Goal: Submit feedback/report problem

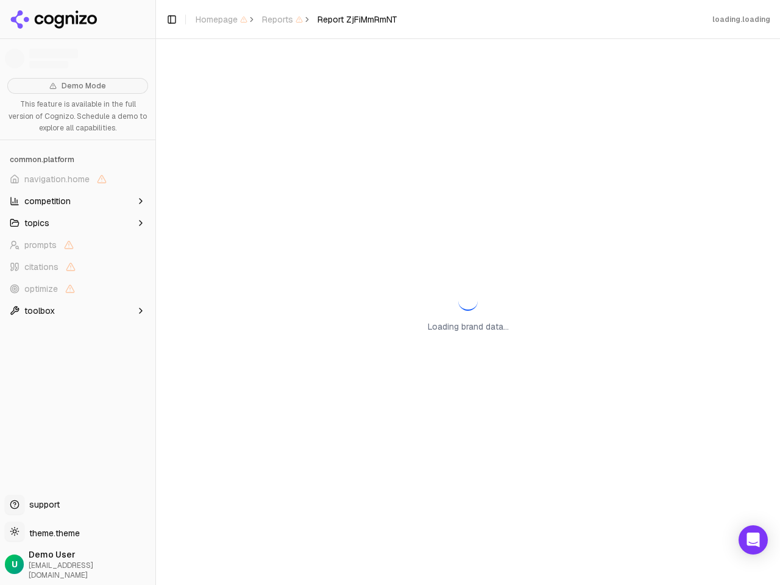
click at [77, 179] on span "navigation.home" at bounding box center [56, 179] width 65 height 12
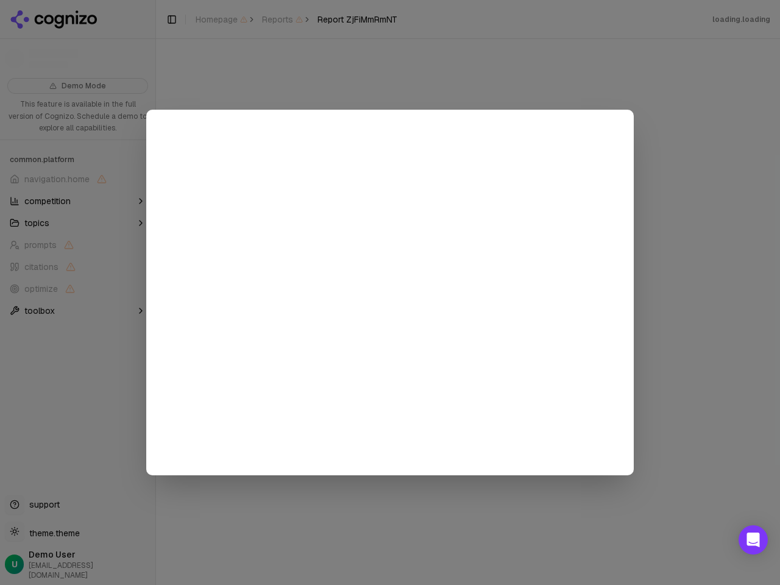
click at [77, 201] on div at bounding box center [390, 292] width 780 height 585
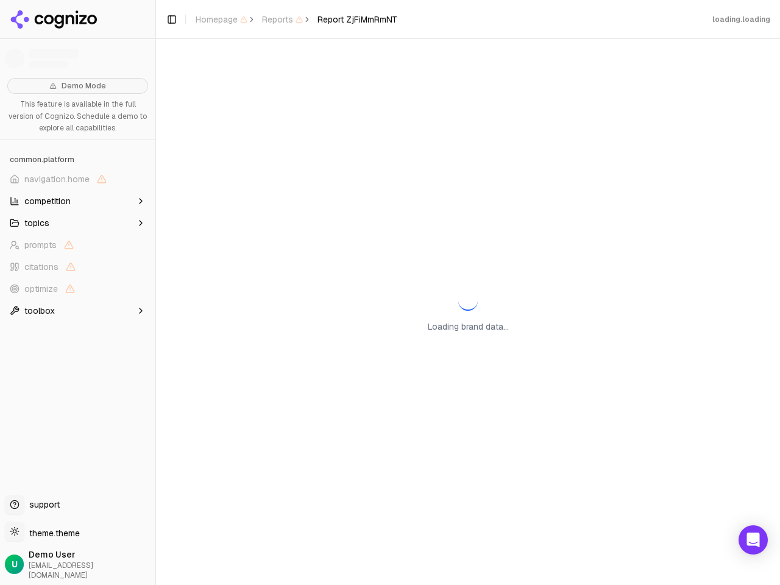
click at [77, 223] on button "topics" at bounding box center [78, 223] width 146 height 20
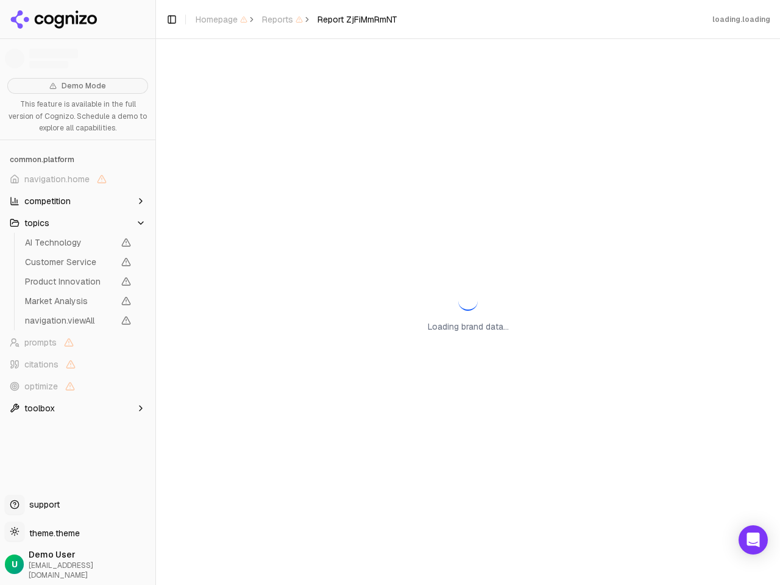
click at [77, 245] on span "AI Technology" at bounding box center [69, 242] width 89 height 12
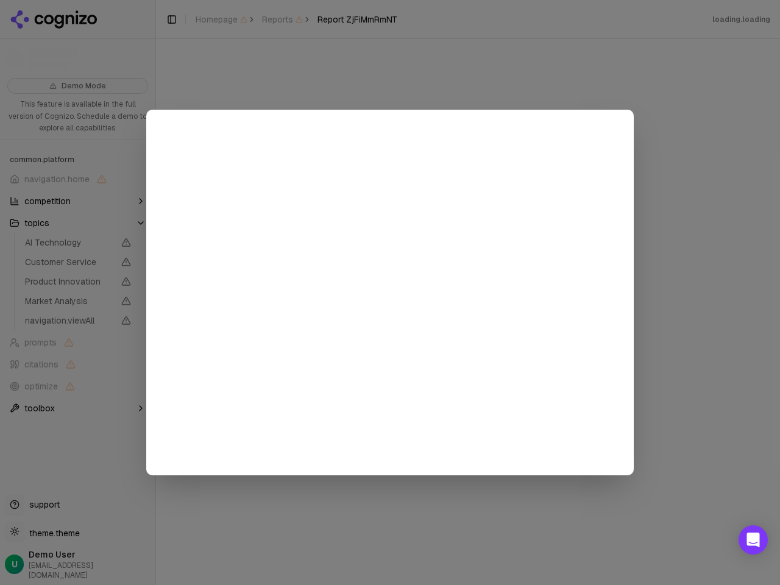
click at [77, 267] on div at bounding box center [390, 292] width 780 height 585
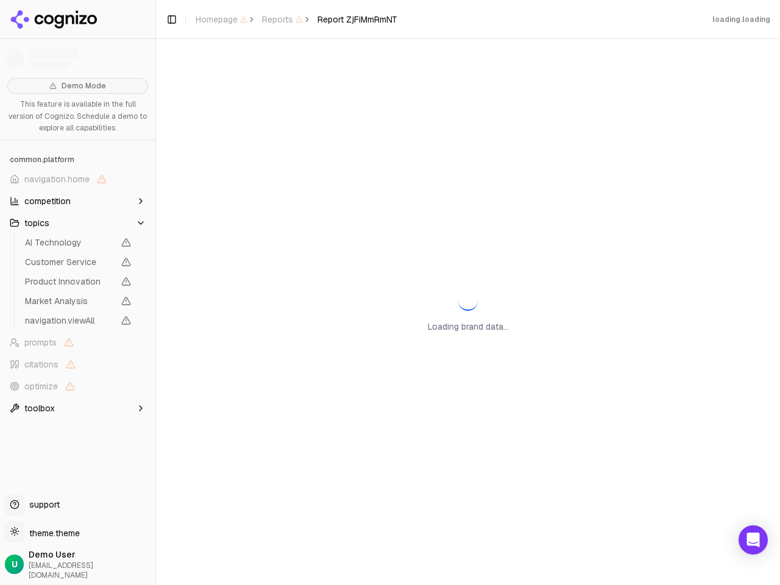
click at [77, 289] on span "Product Innovation" at bounding box center [78, 281] width 116 height 17
click at [155, 293] on button "Toggle Sidebar" at bounding box center [156, 292] width 10 height 585
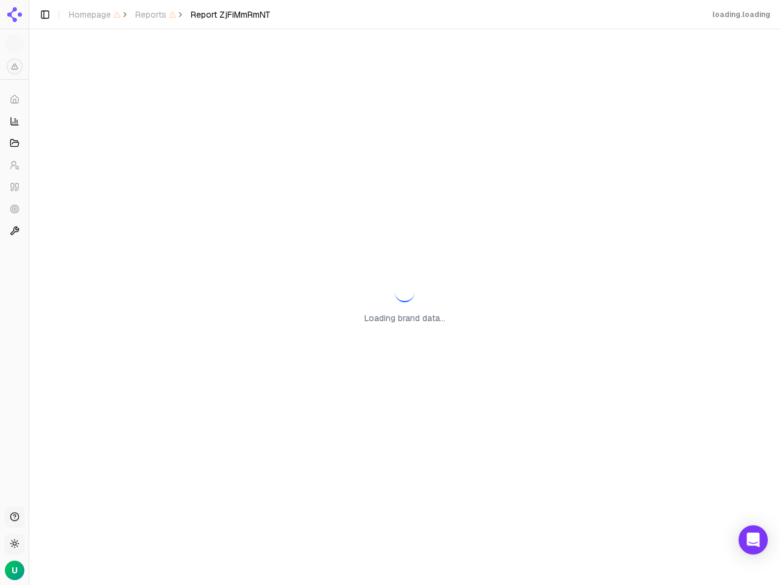
click at [54, 20] on button "Toggle Sidebar" at bounding box center [45, 14] width 17 height 17
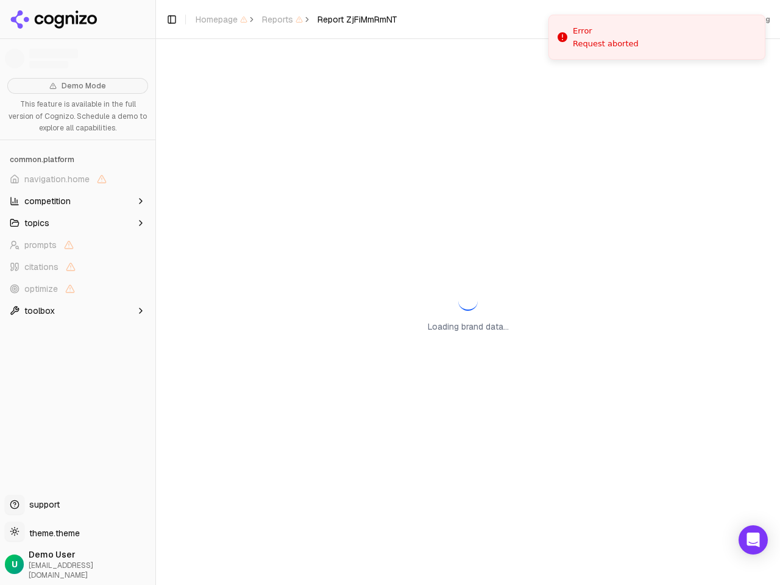
click at [221, 20] on span "Homepage" at bounding box center [222, 19] width 52 height 12
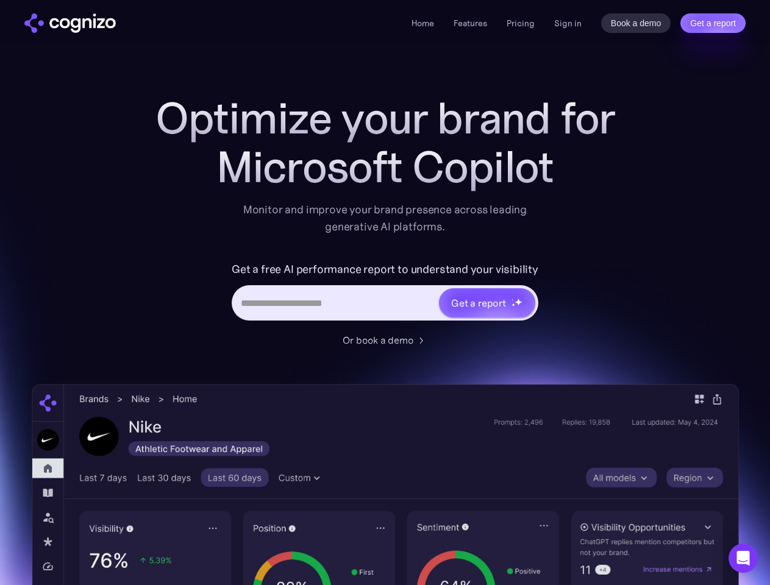
click at [712, 23] on link "Get a report" at bounding box center [712, 23] width 65 height 20
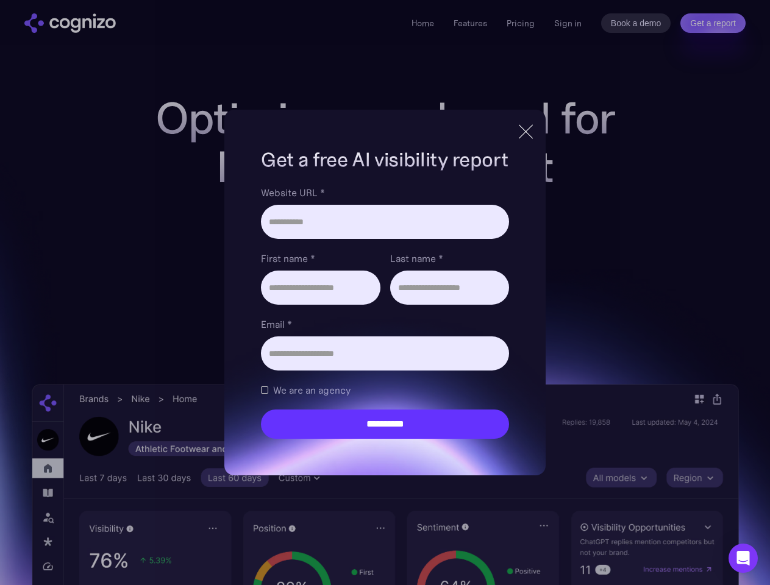
click at [486, 303] on input "Last name *" at bounding box center [449, 288] width 119 height 34
click at [743, 558] on icon "Open Intercom Messenger" at bounding box center [743, 558] width 13 height 15
